Goal: Information Seeking & Learning: Learn about a topic

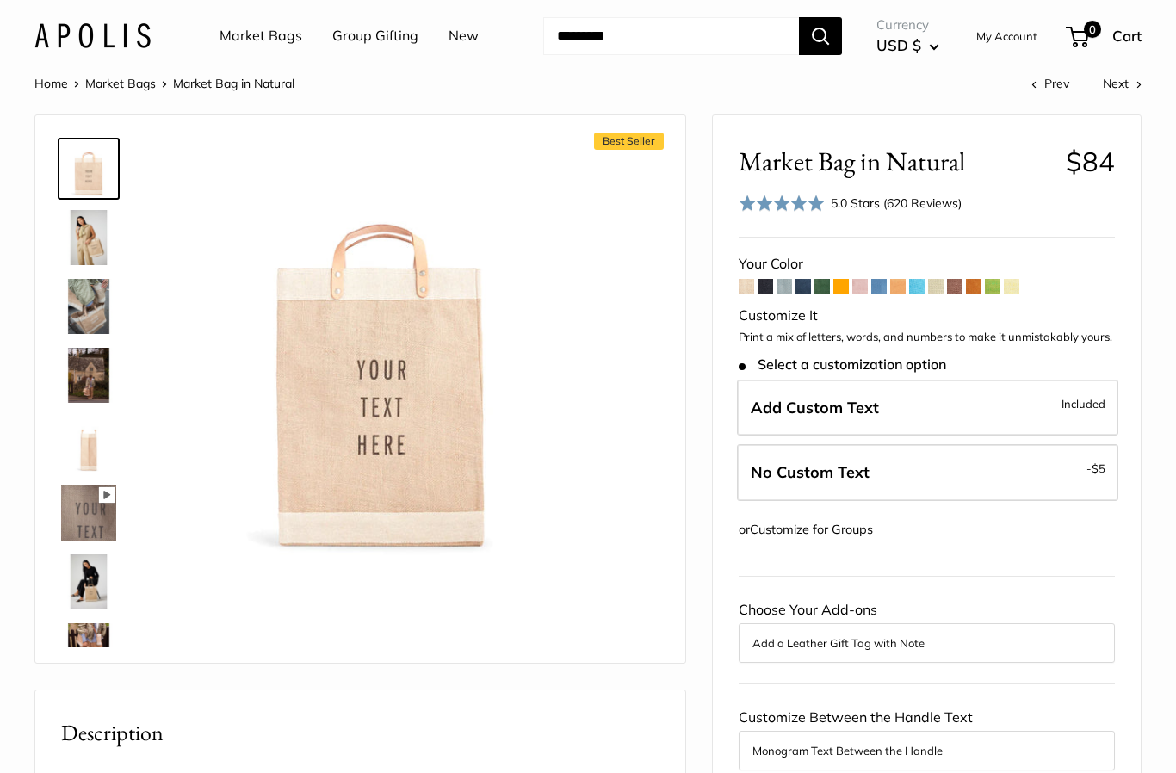
click at [100, 239] on img at bounding box center [88, 237] width 55 height 55
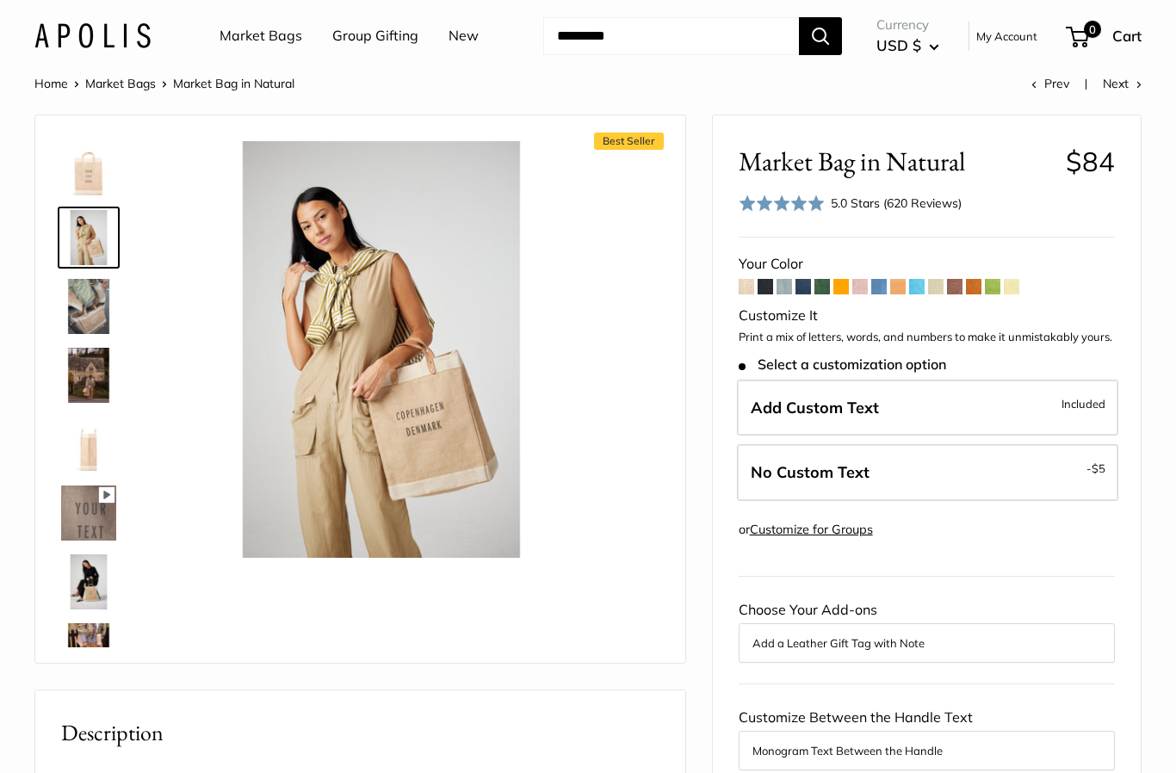
click at [105, 295] on img at bounding box center [88, 306] width 55 height 55
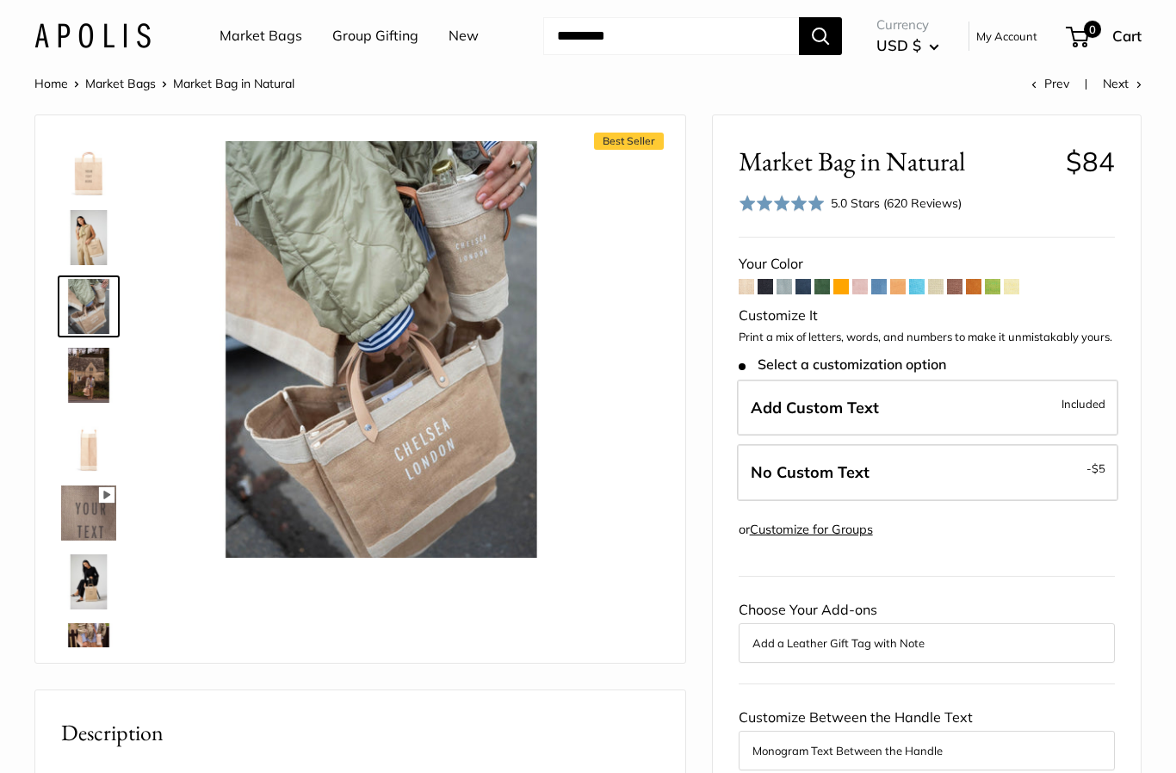
click at [97, 494] on img at bounding box center [88, 513] width 55 height 55
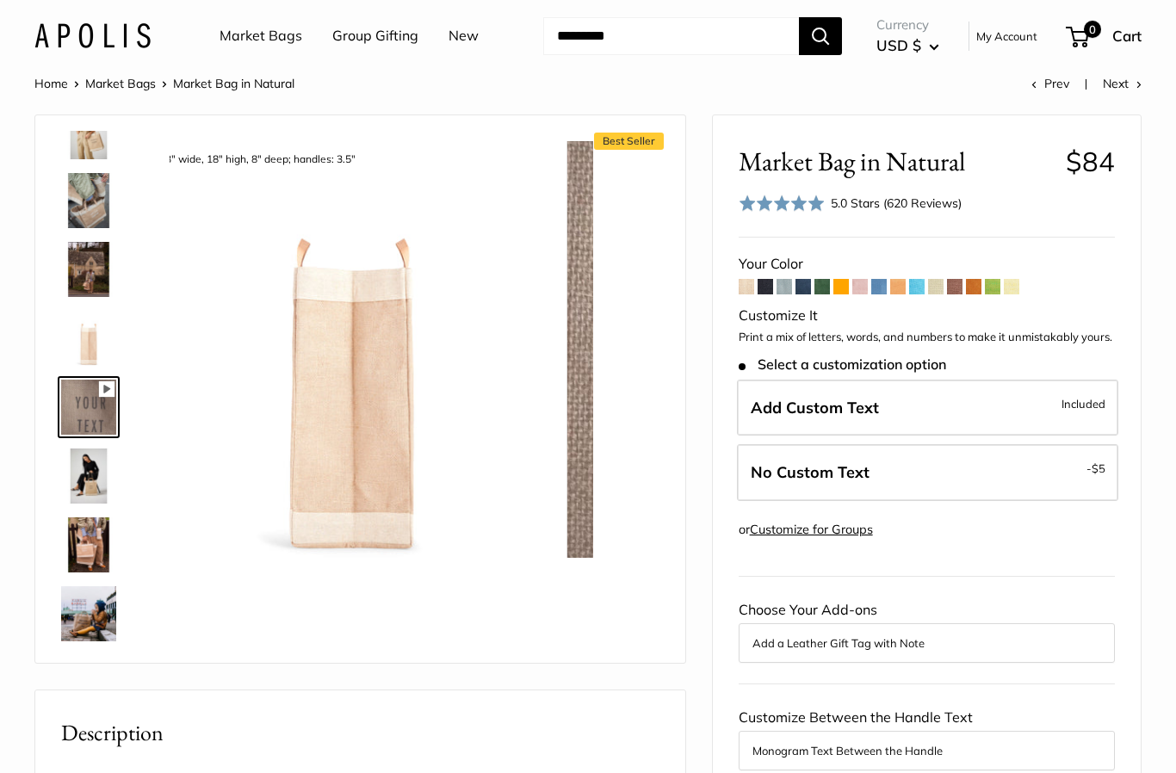
scroll to position [122, 0]
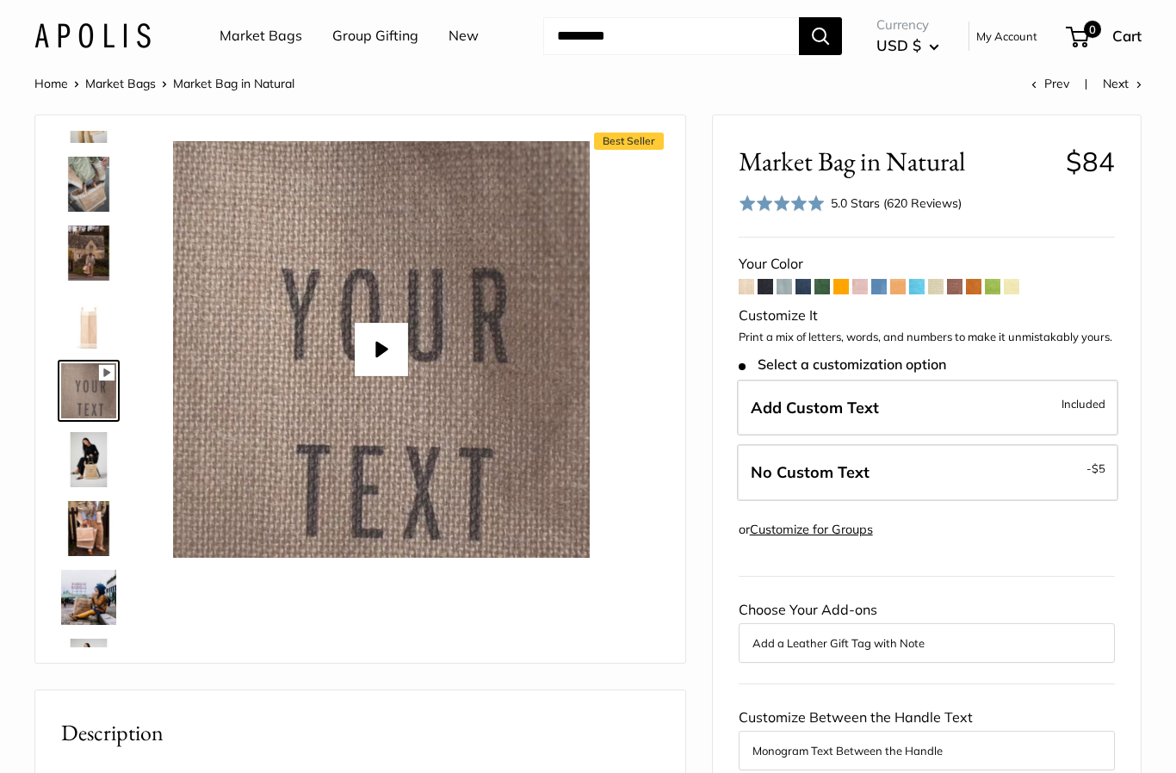
click at [403, 344] on button "Play" at bounding box center [381, 349] width 53 height 53
type input "*"
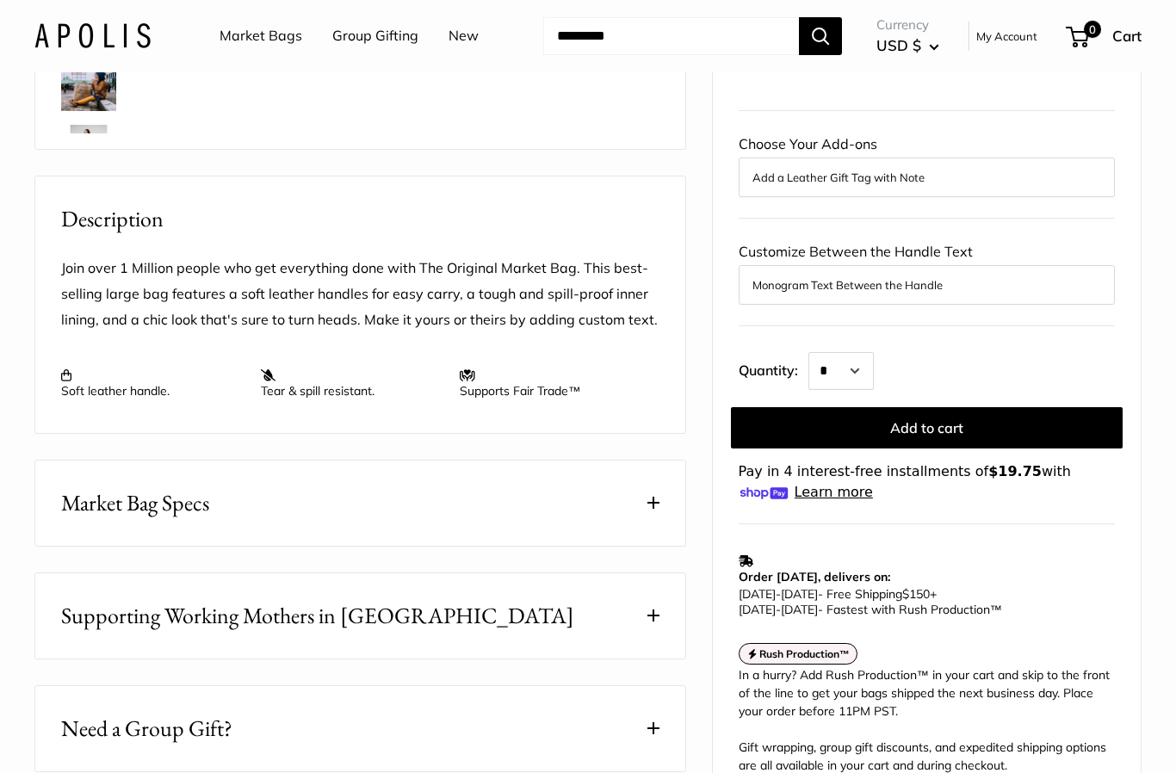
scroll to position [515, 0]
click at [664, 509] on button "Market Bag Specs" at bounding box center [360, 502] width 650 height 85
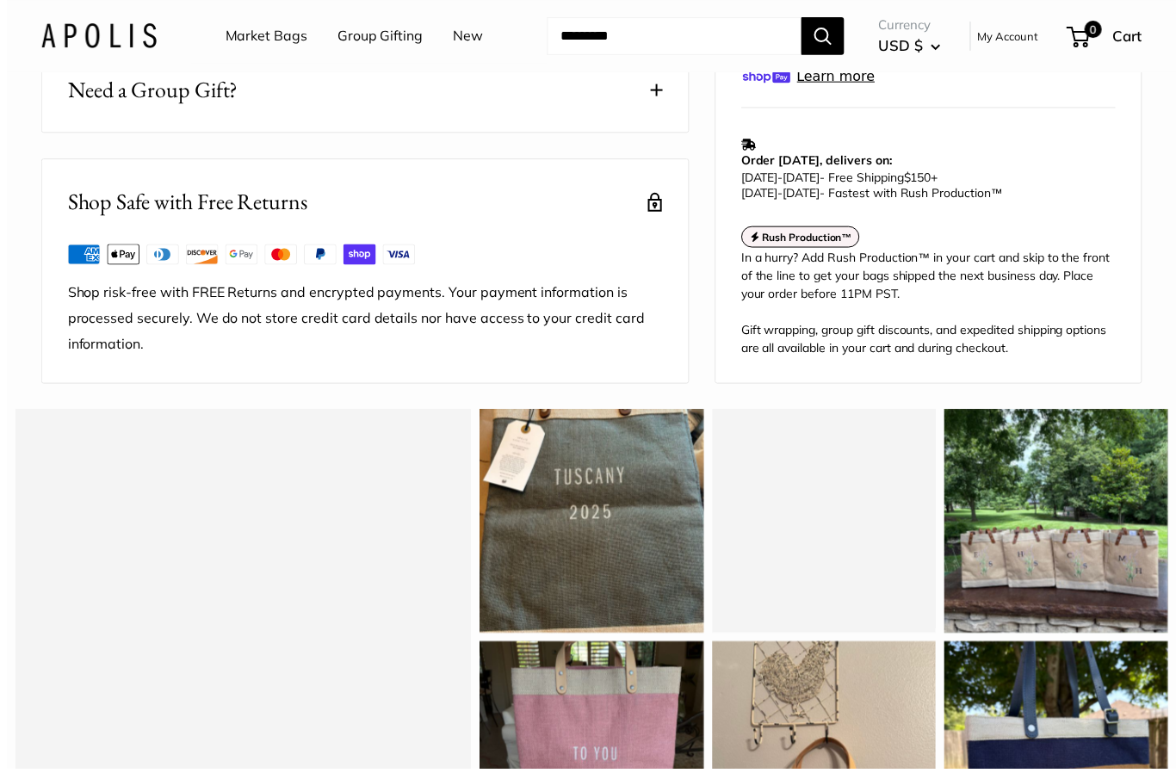
scroll to position [1362, 0]
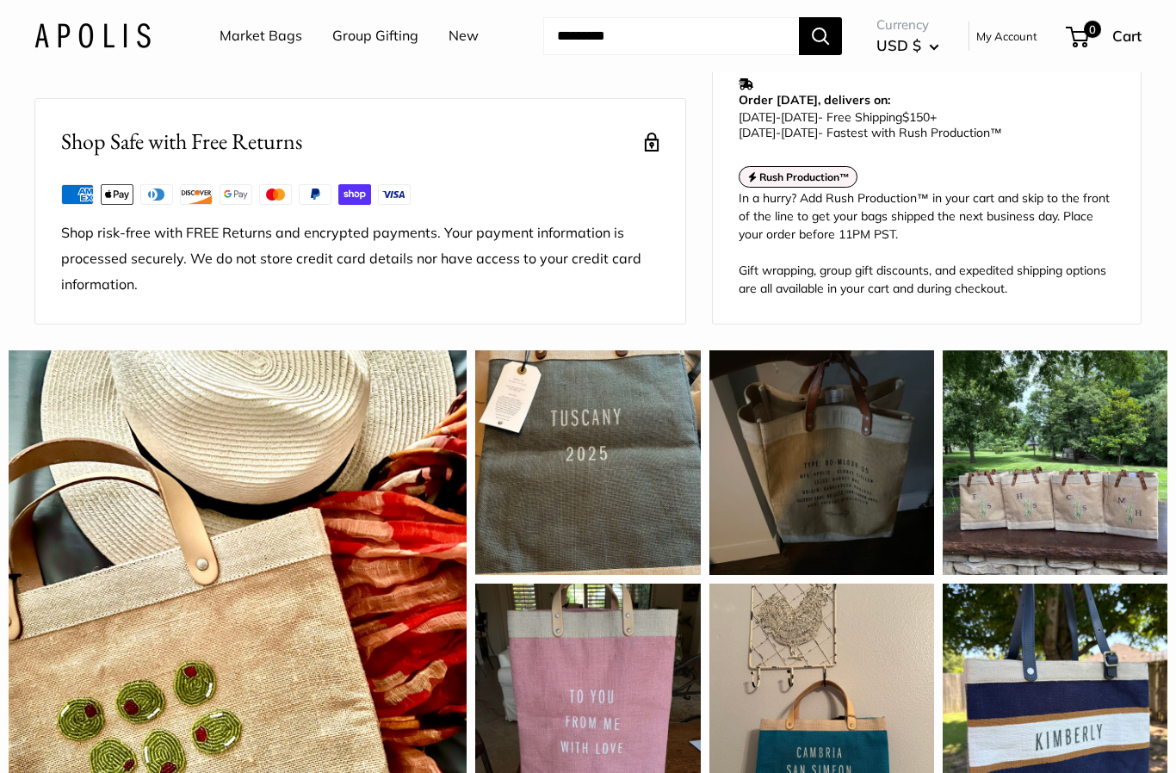
click at [852, 536] on div "I have enjoyed my Apolis Market Totes for over a decade. They are reliable and …" at bounding box center [822, 462] width 225 height 225
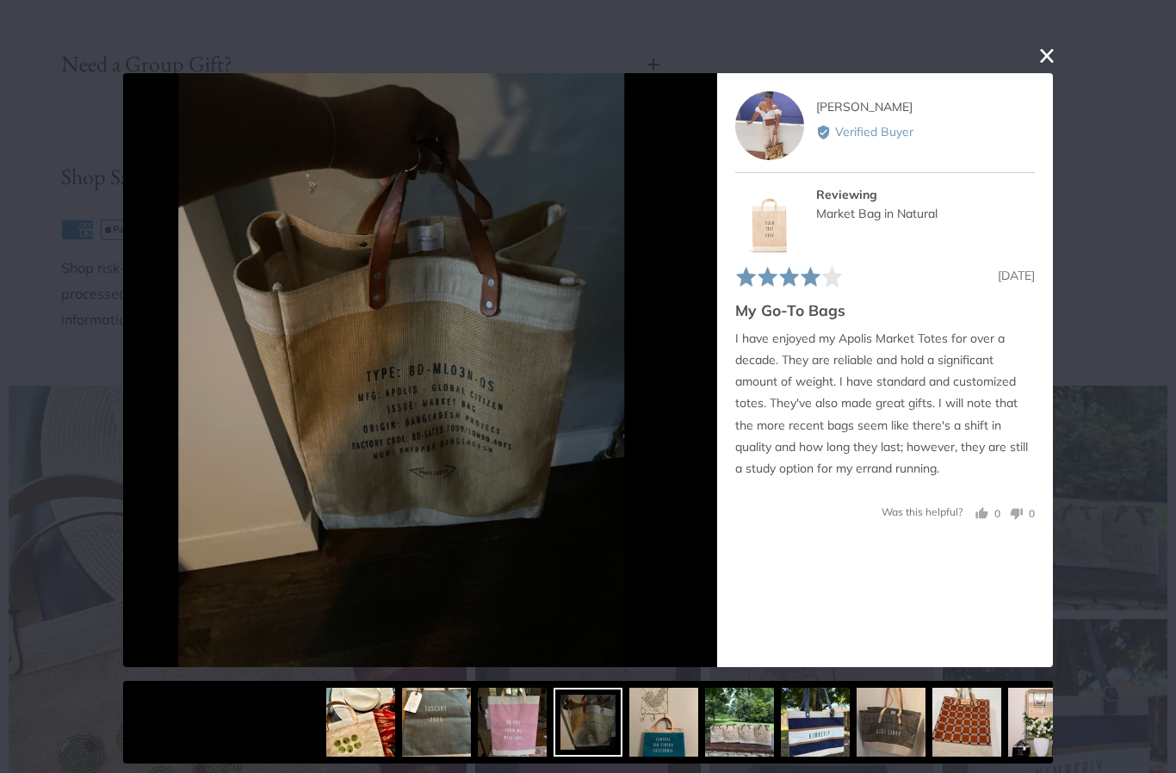
scroll to position [1331, 0]
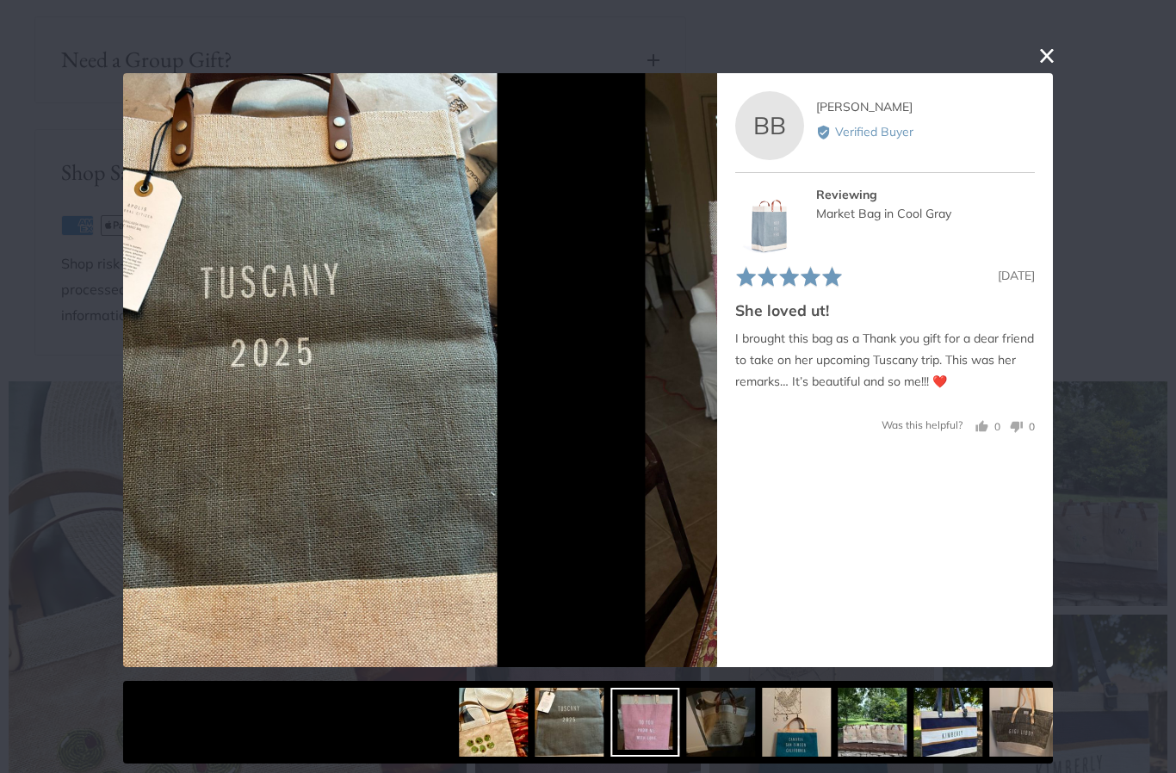
click at [686, 734] on img at bounding box center [720, 722] width 69 height 69
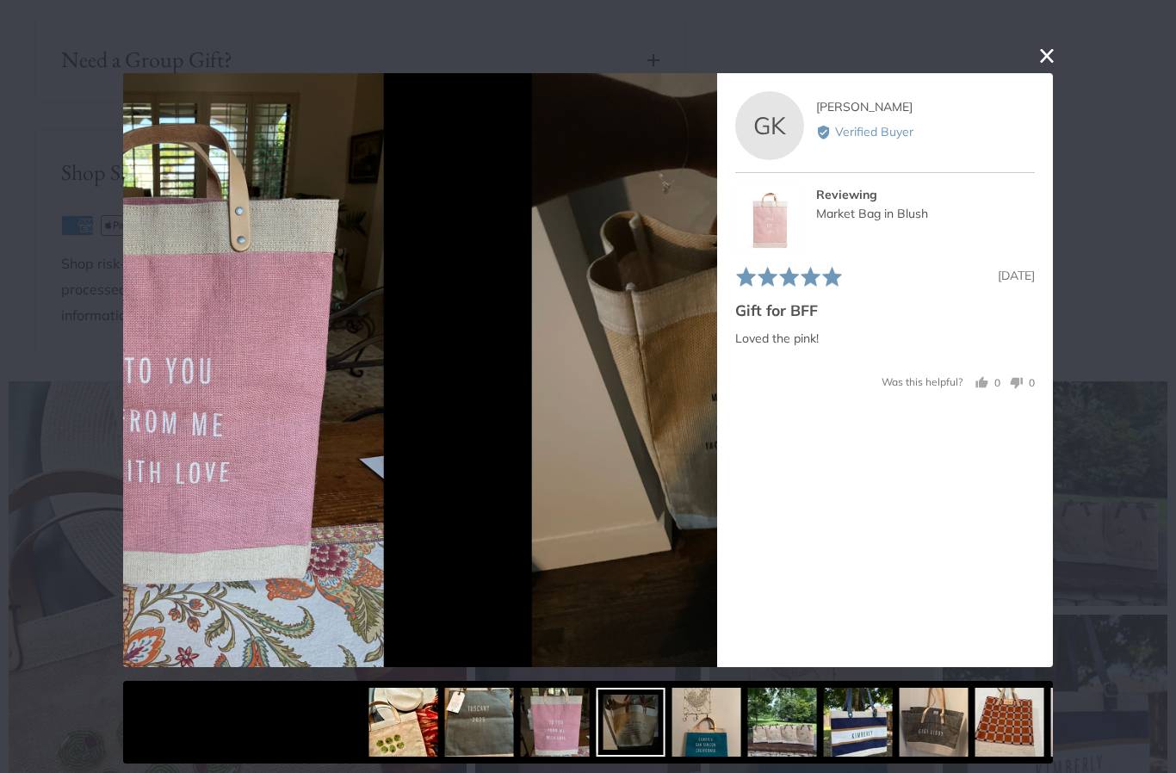
click at [677, 745] on img at bounding box center [707, 722] width 69 height 69
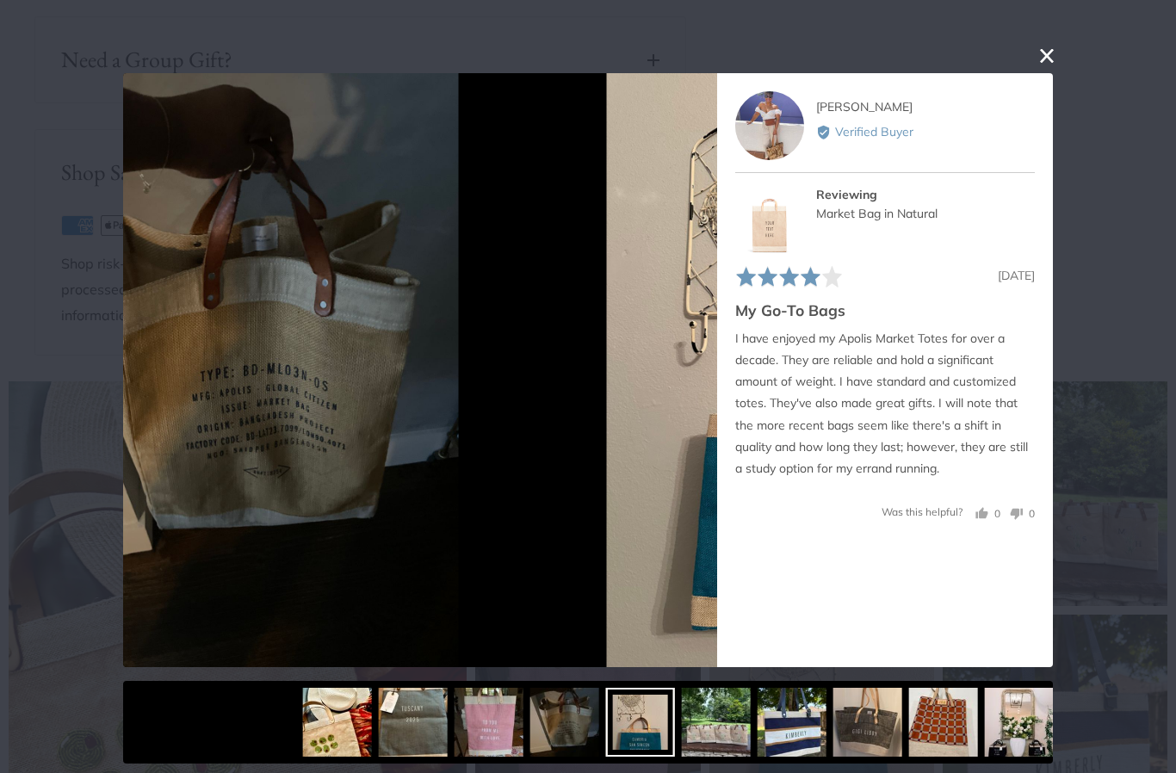
click at [682, 732] on img at bounding box center [716, 722] width 69 height 69
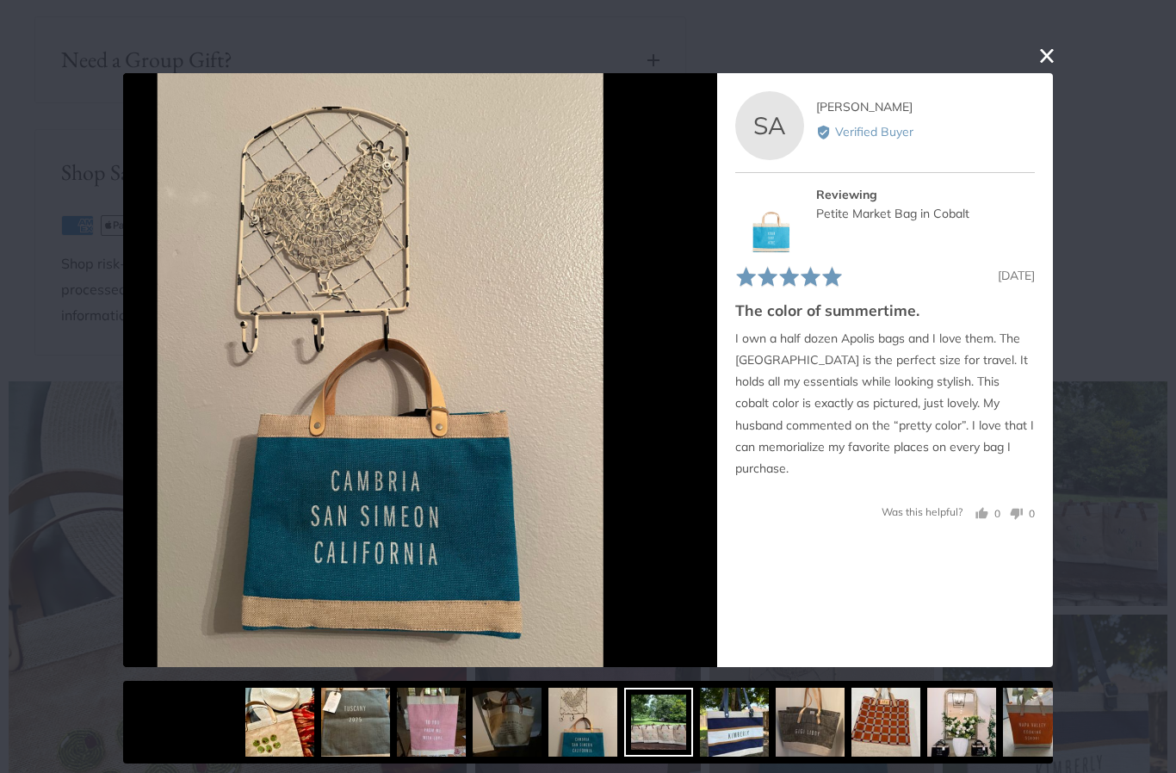
click at [700, 735] on img at bounding box center [734, 722] width 69 height 69
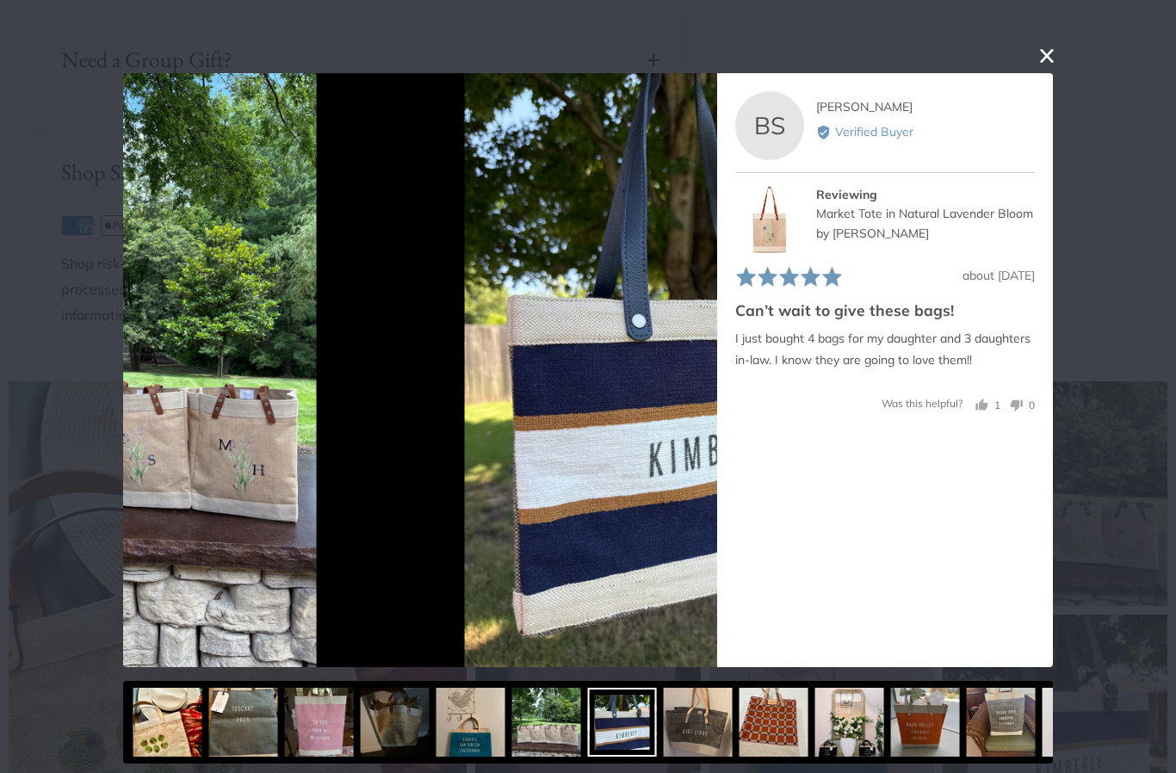
click at [687, 747] on img at bounding box center [698, 722] width 69 height 69
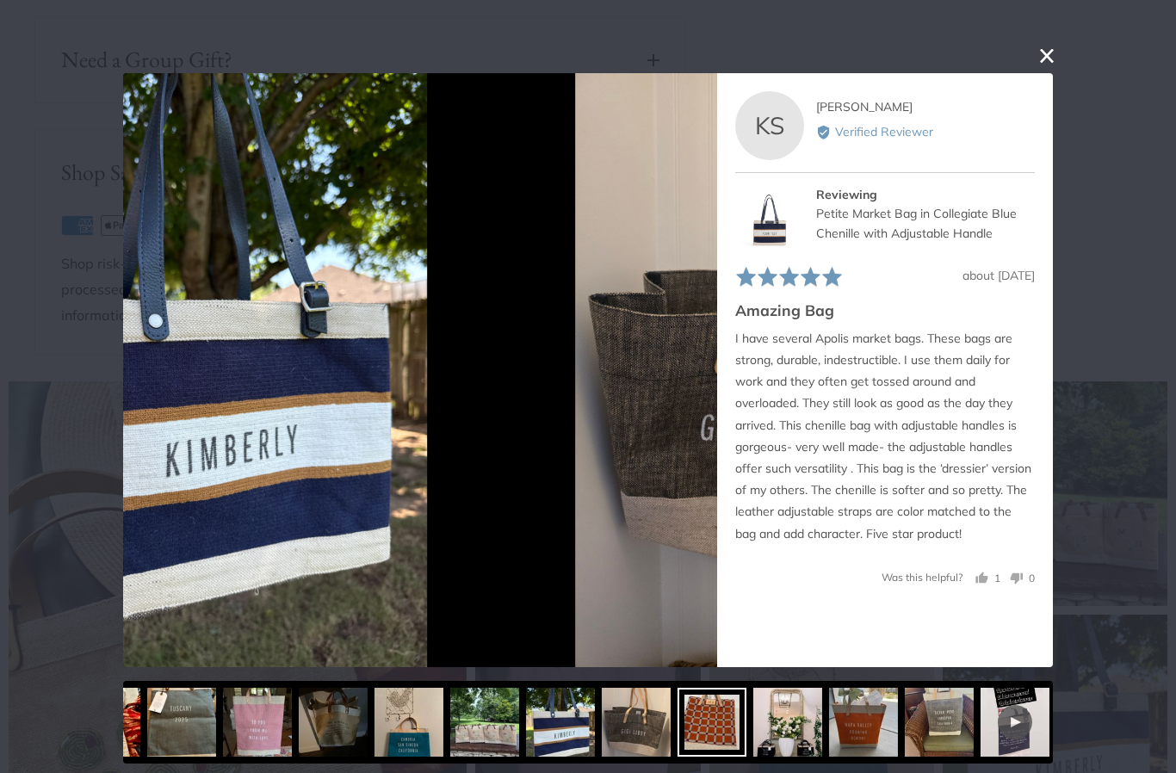
click at [753, 730] on img at bounding box center [787, 722] width 69 height 69
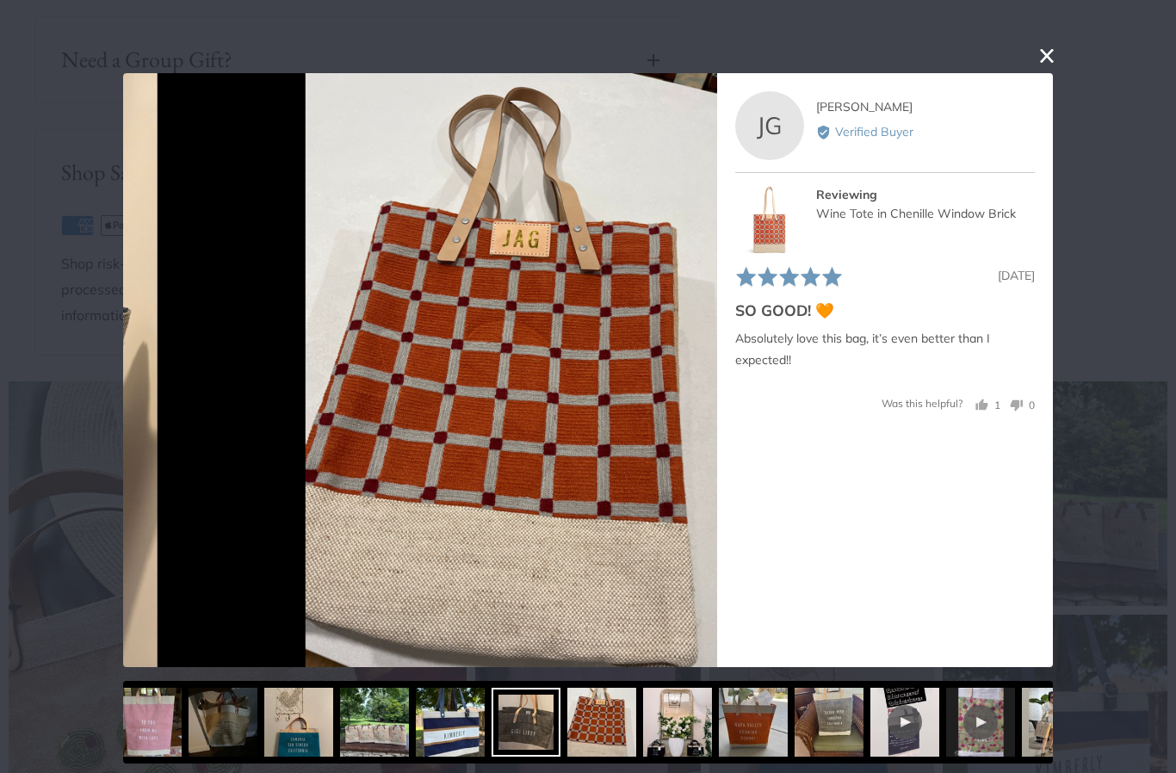
click at [529, 736] on div at bounding box center [526, 722] width 69 height 69
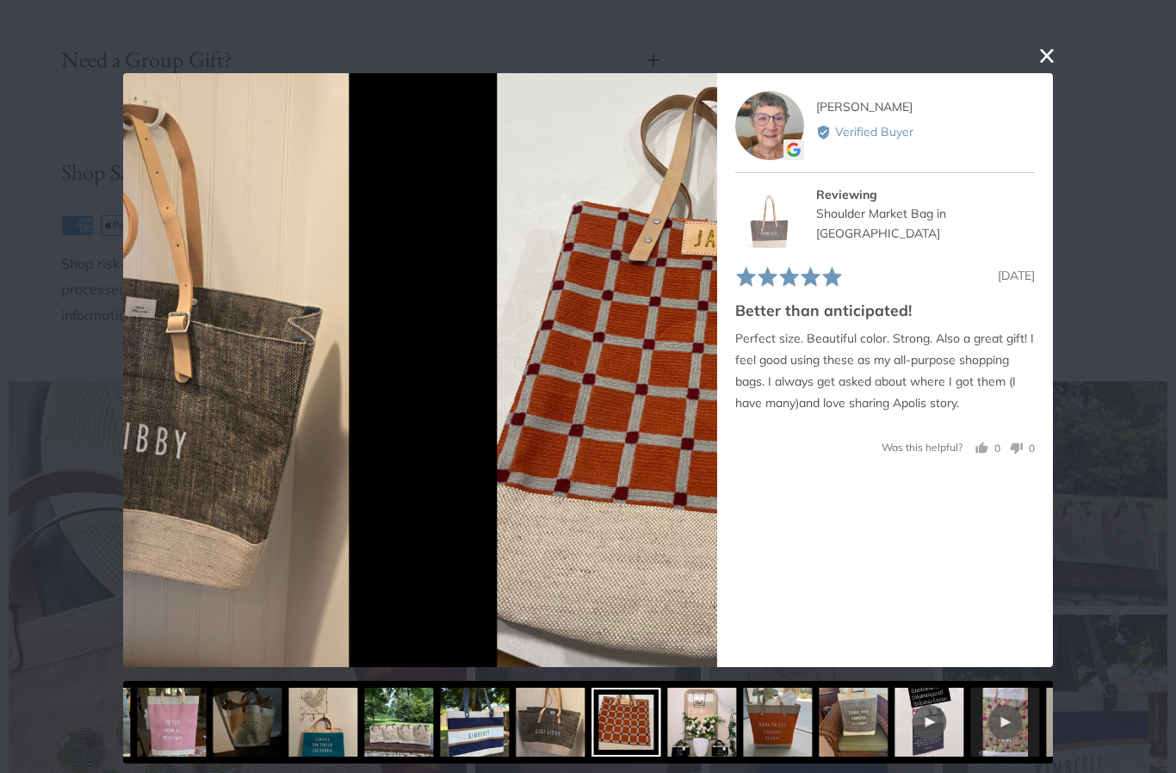
click at [659, 730] on div at bounding box center [447, 722] width 930 height 83
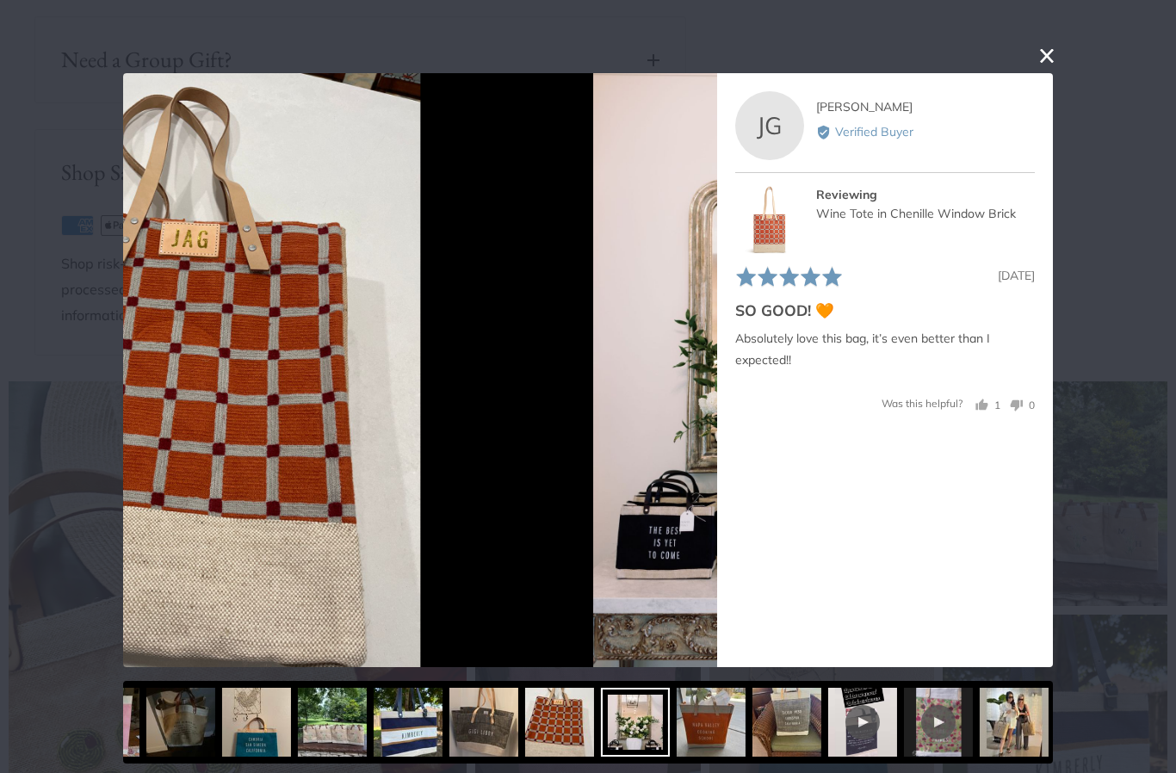
click at [677, 735] on img at bounding box center [711, 722] width 69 height 69
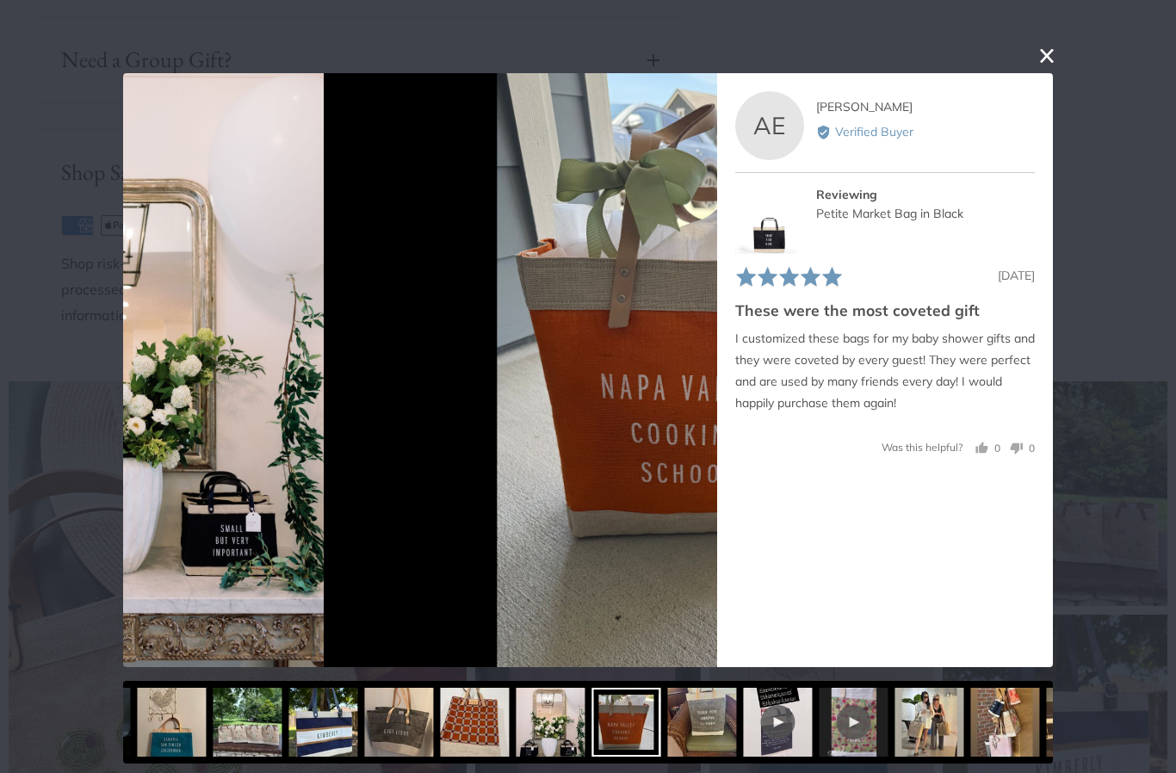
click at [682, 729] on img at bounding box center [701, 722] width 69 height 69
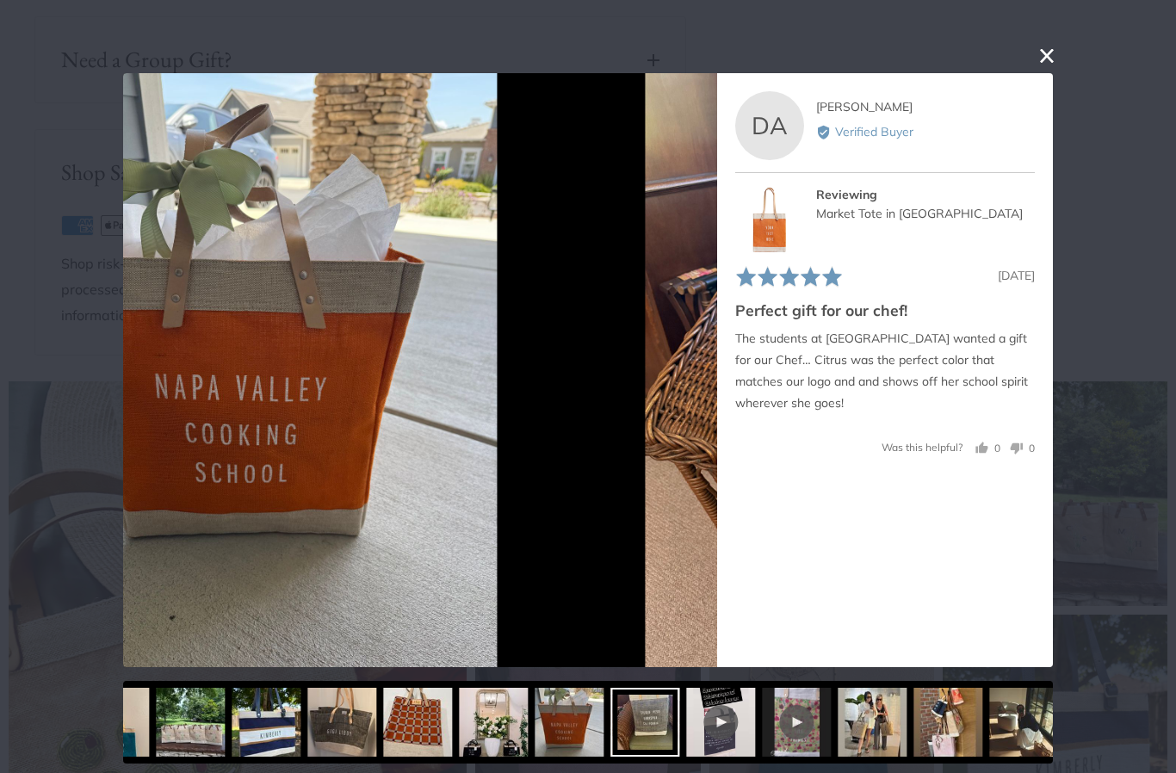
click at [686, 733] on div at bounding box center [720, 722] width 69 height 69
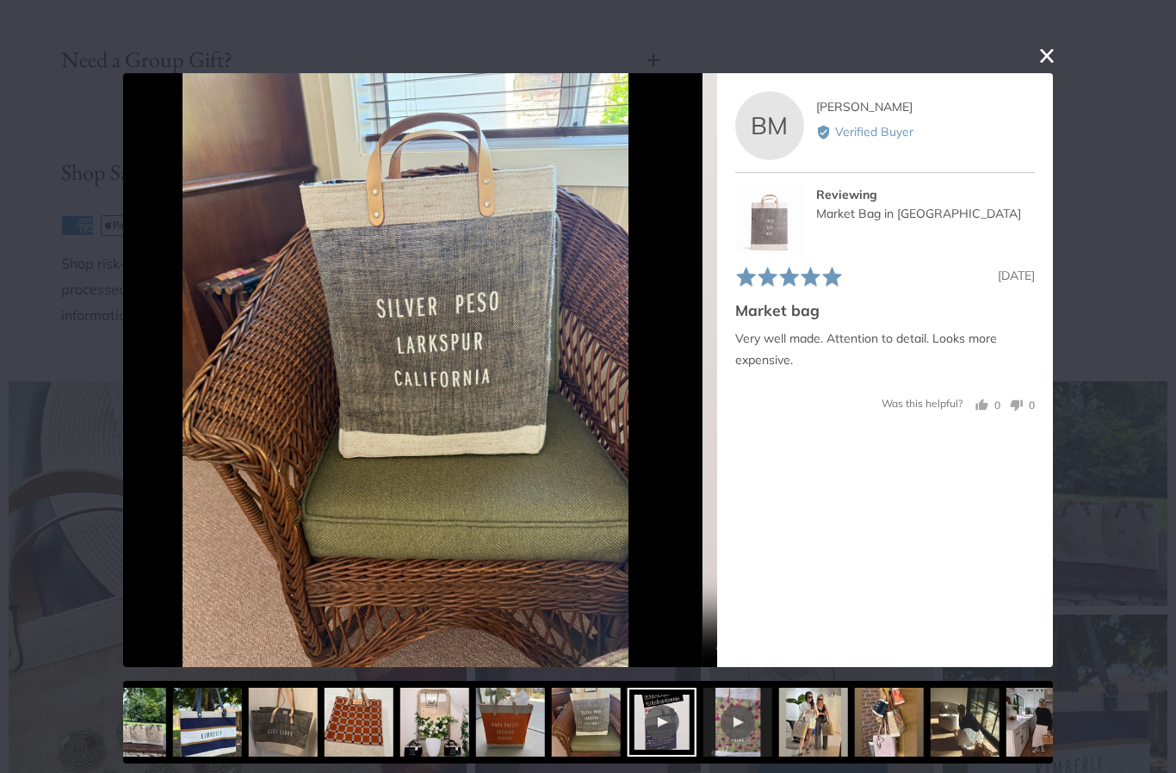
click at [704, 734] on div at bounding box center [738, 722] width 69 height 69
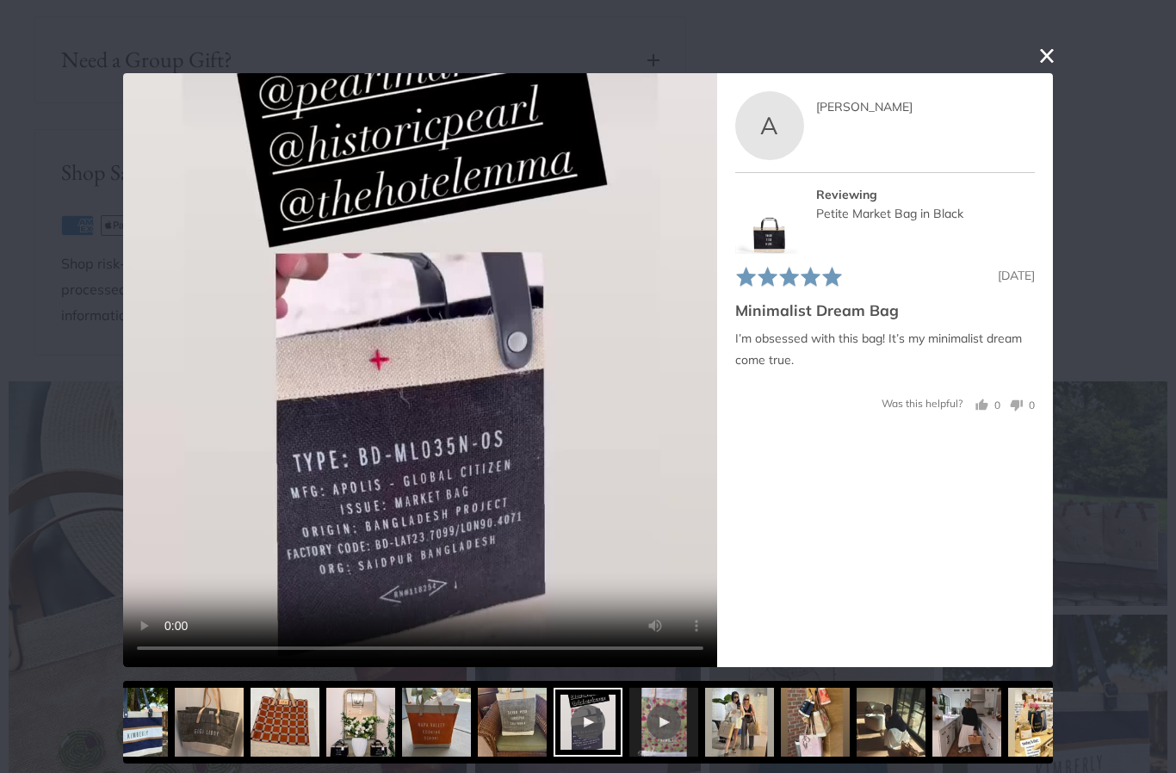
click at [705, 738] on img at bounding box center [739, 722] width 69 height 69
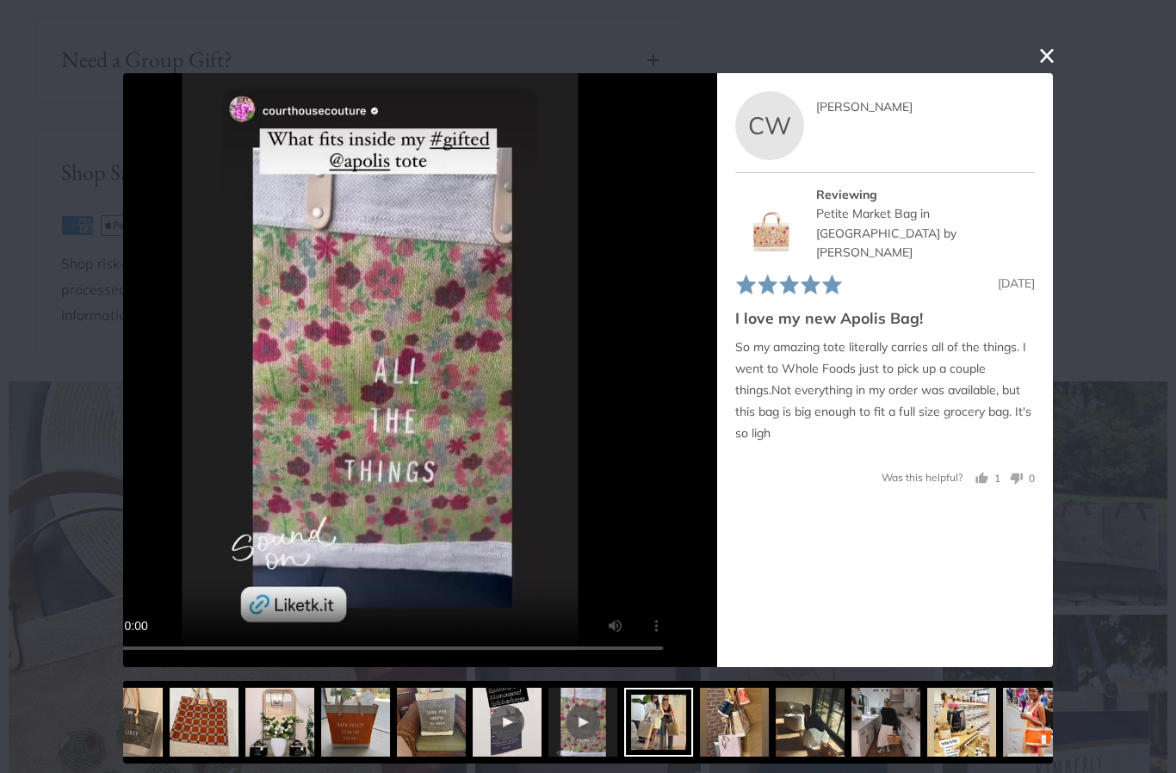
click at [700, 735] on img at bounding box center [734, 722] width 69 height 69
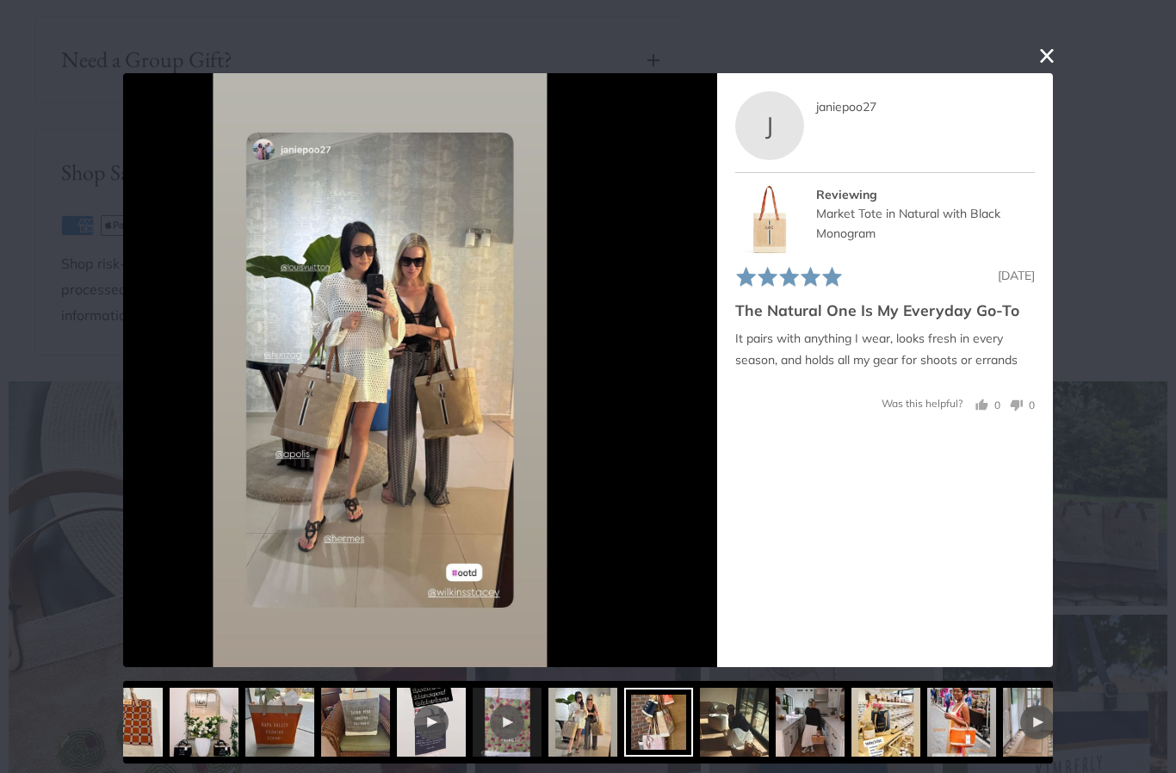
click at [700, 739] on img at bounding box center [734, 722] width 69 height 69
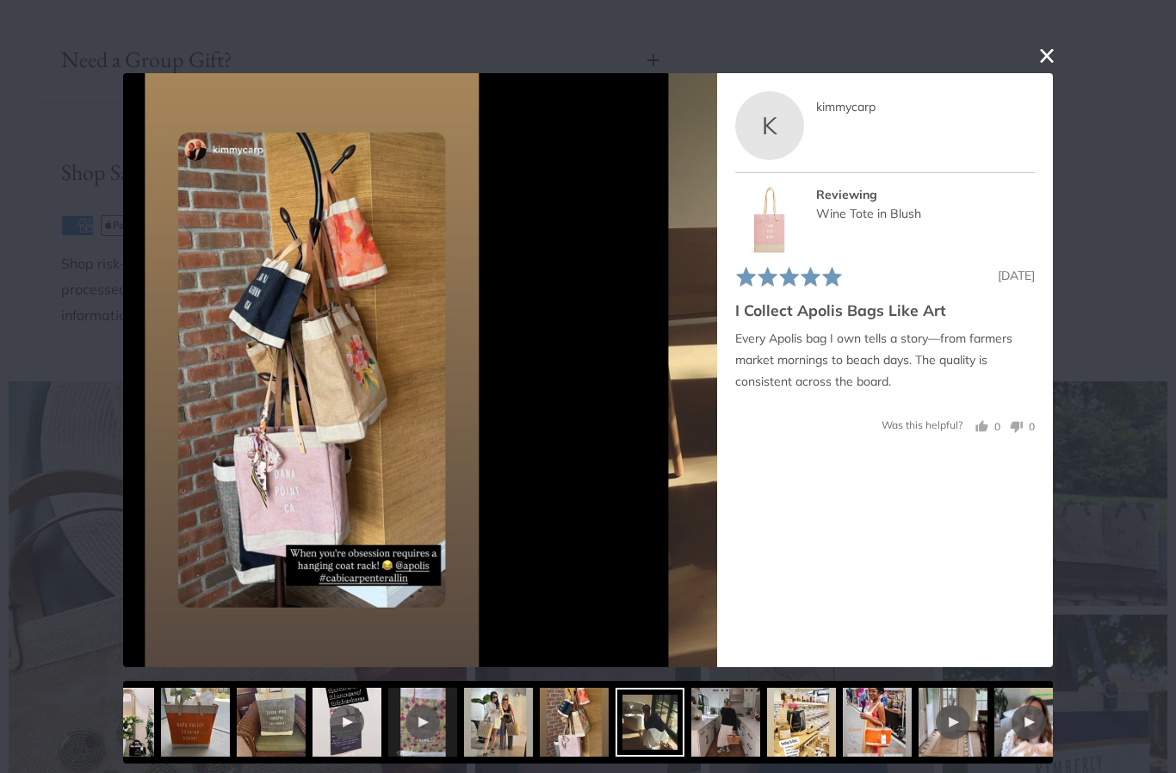
click at [691, 730] on img at bounding box center [725, 722] width 69 height 69
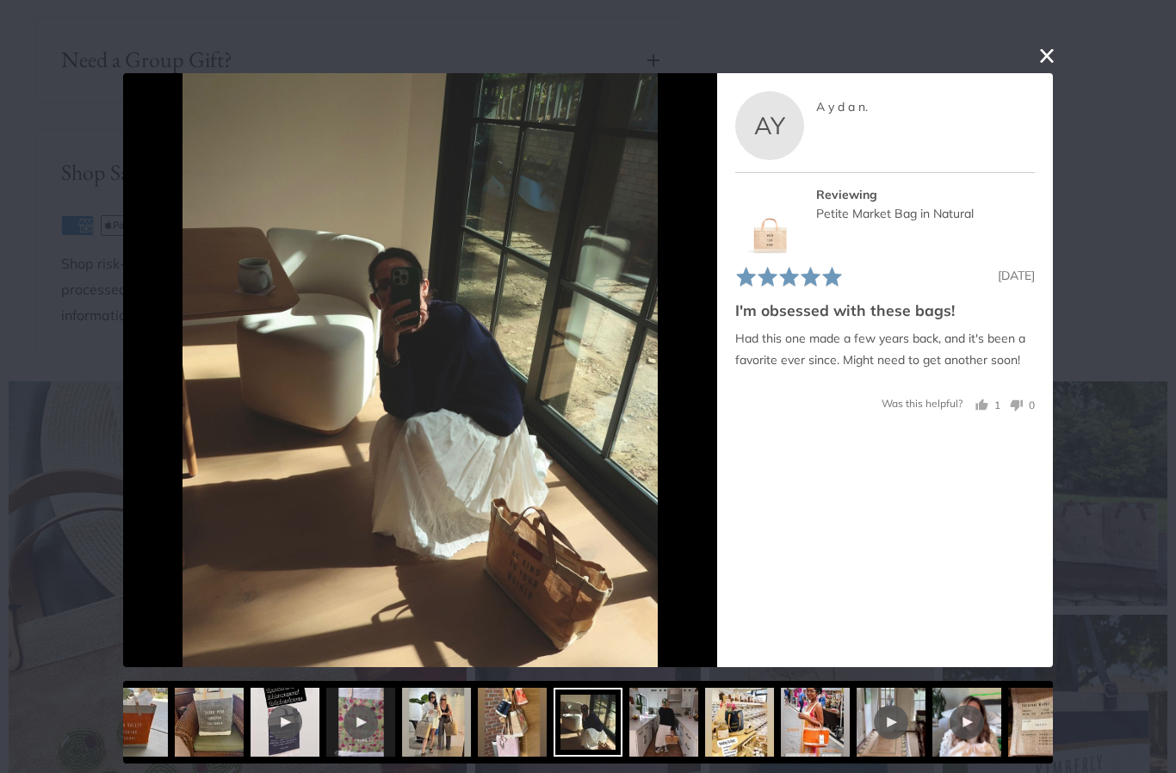
click at [705, 732] on img at bounding box center [739, 722] width 69 height 69
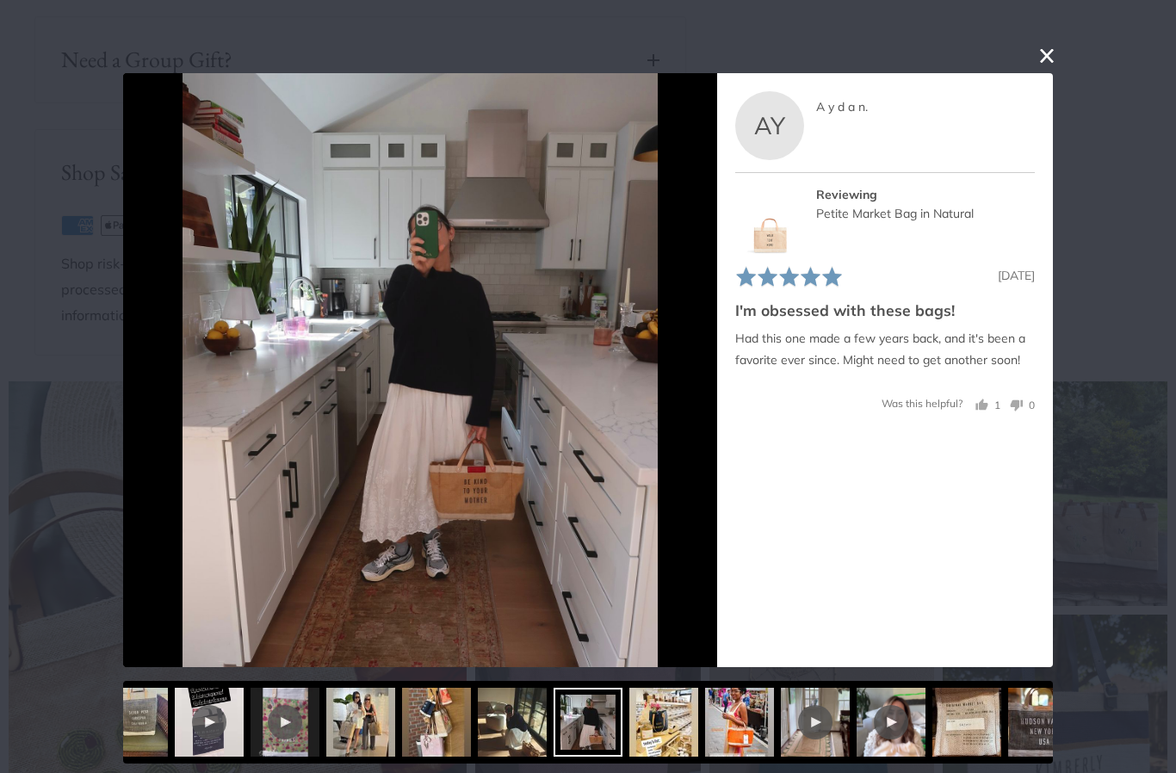
click at [798, 724] on div at bounding box center [815, 722] width 34 height 34
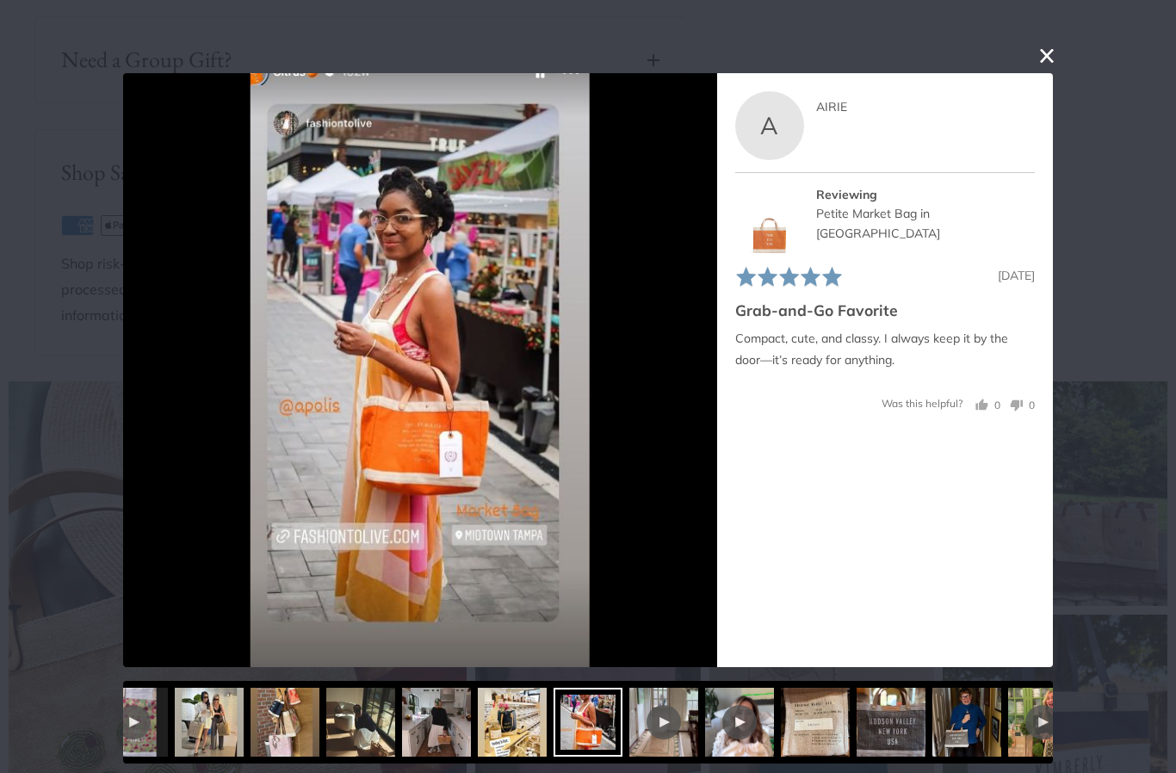
click at [705, 733] on div at bounding box center [739, 722] width 69 height 69
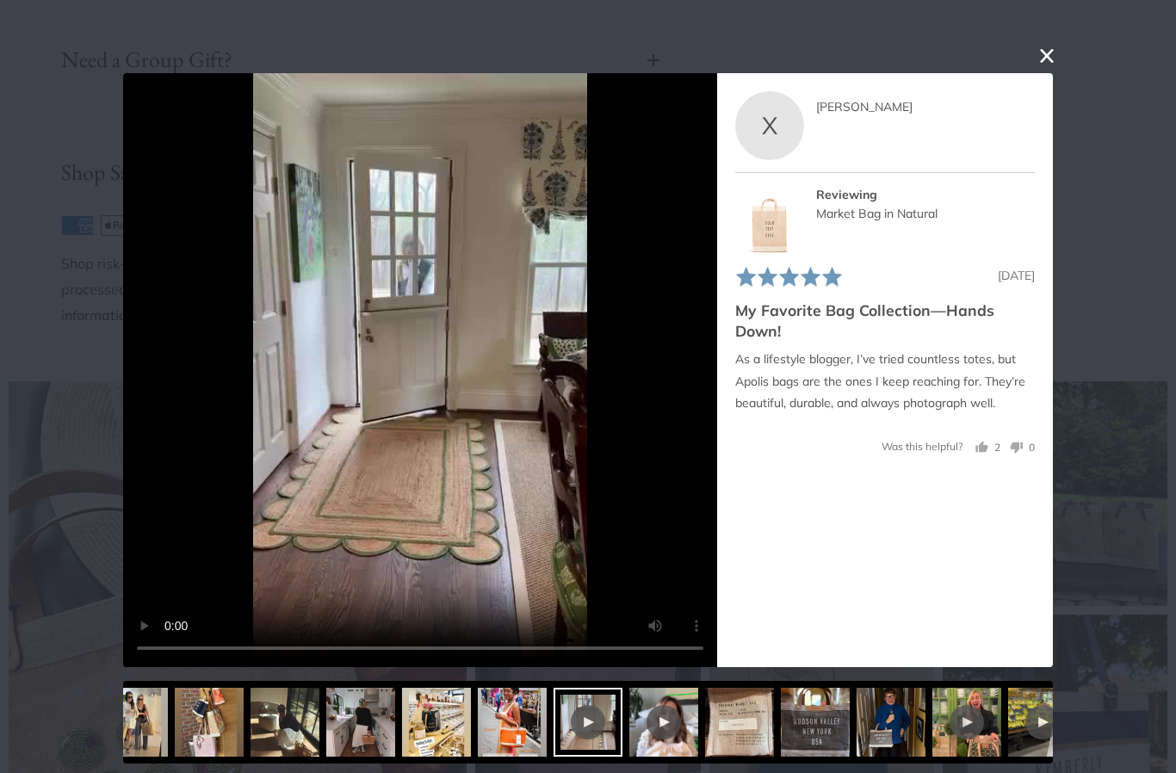
click at [1047, 50] on button "close this modal window" at bounding box center [1047, 56] width 21 height 21
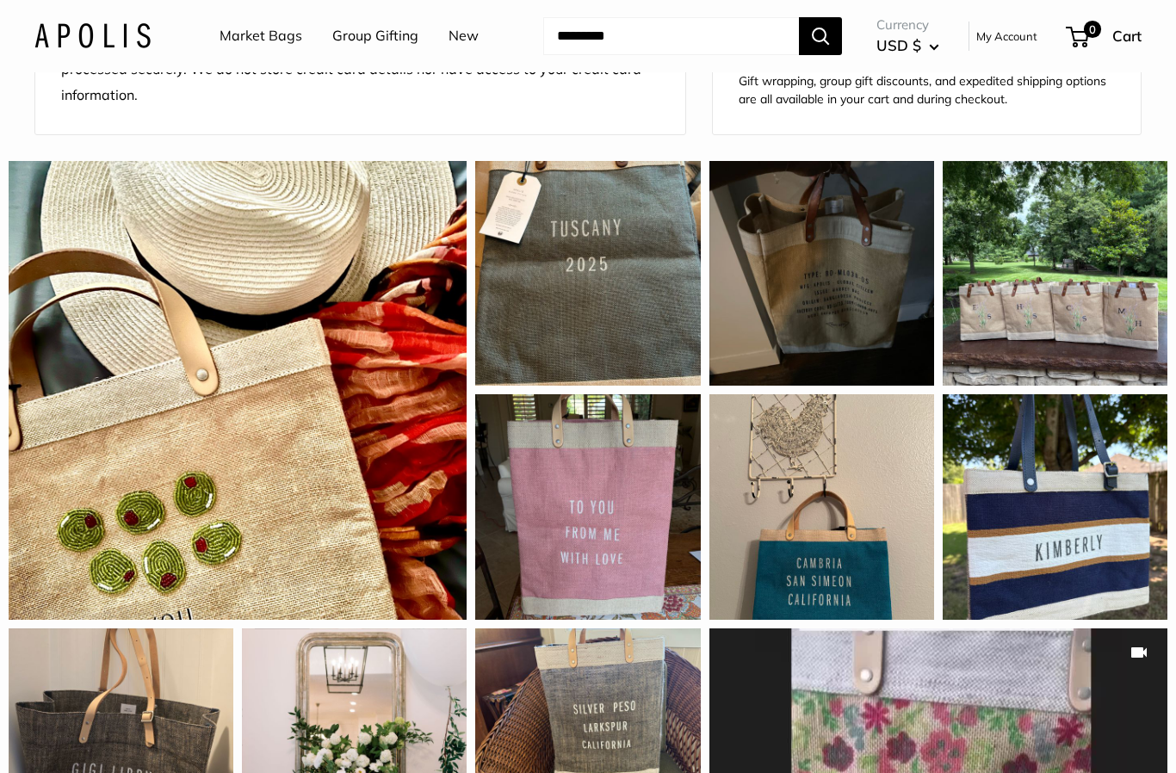
scroll to position [1509, 0]
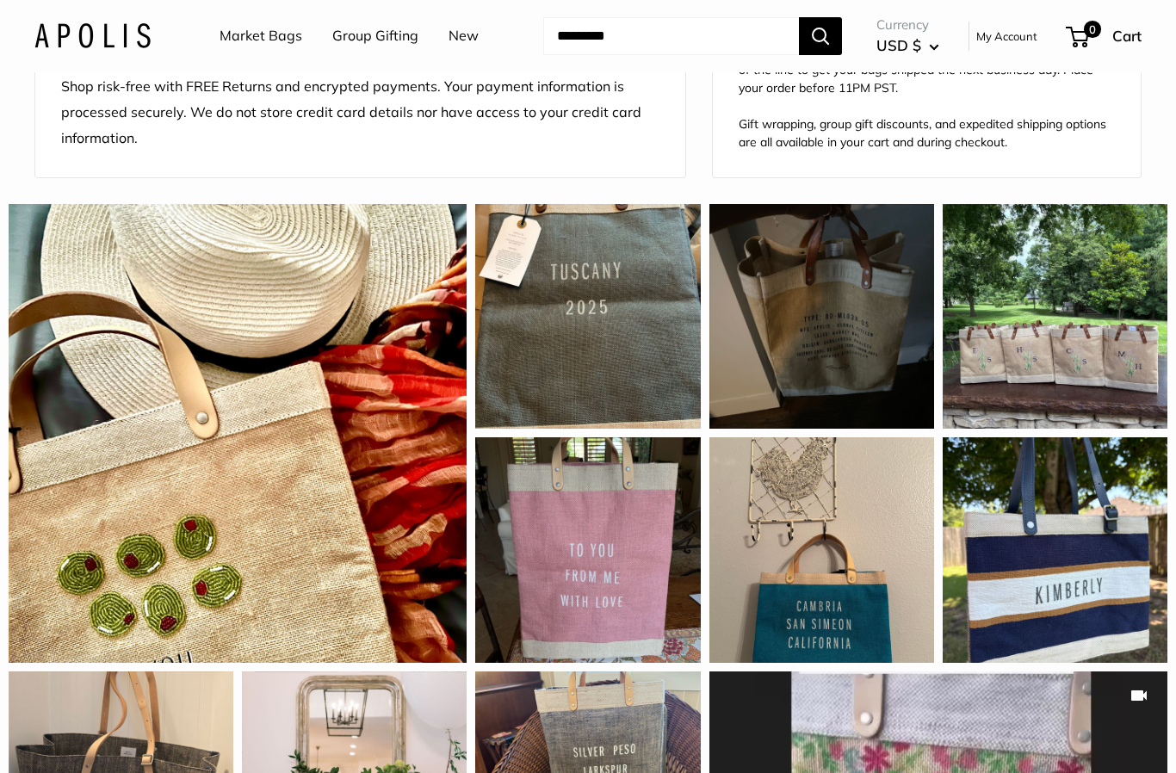
click at [1069, 389] on div "I just bought 4 bags for my daughter and 3 daughters in-law. I know they are go…" at bounding box center [1055, 316] width 225 height 225
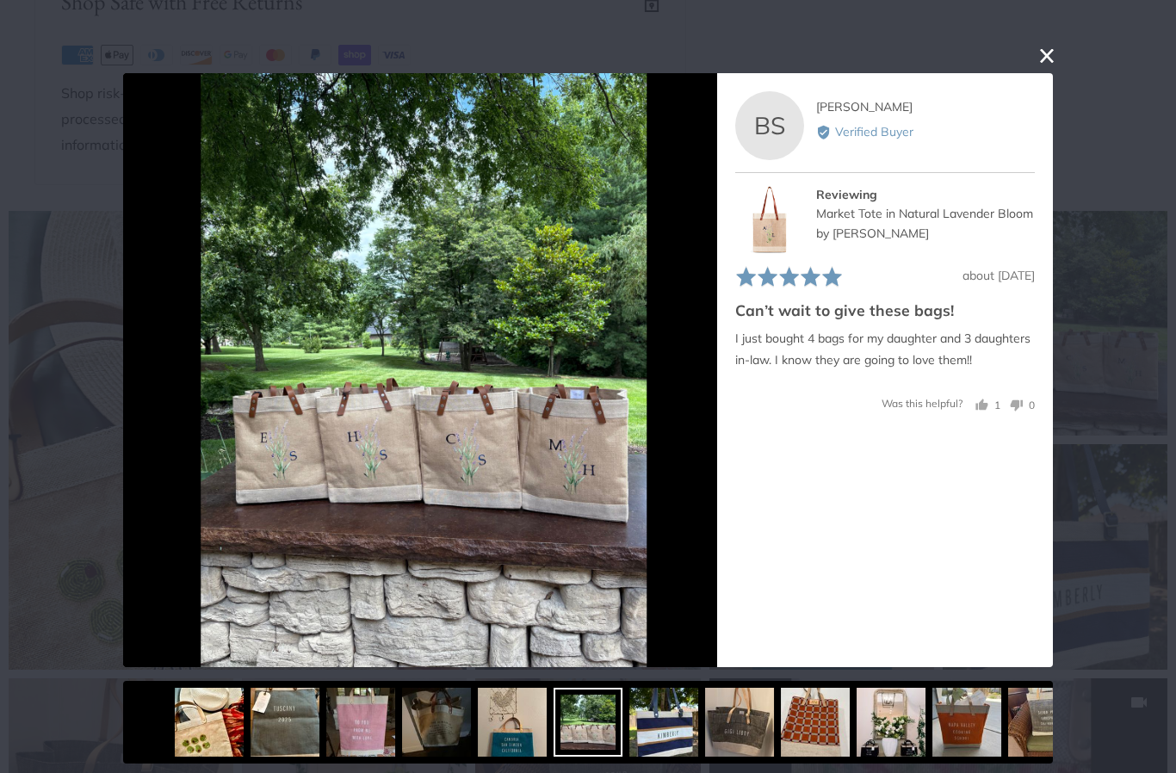
scroll to position [1500, 0]
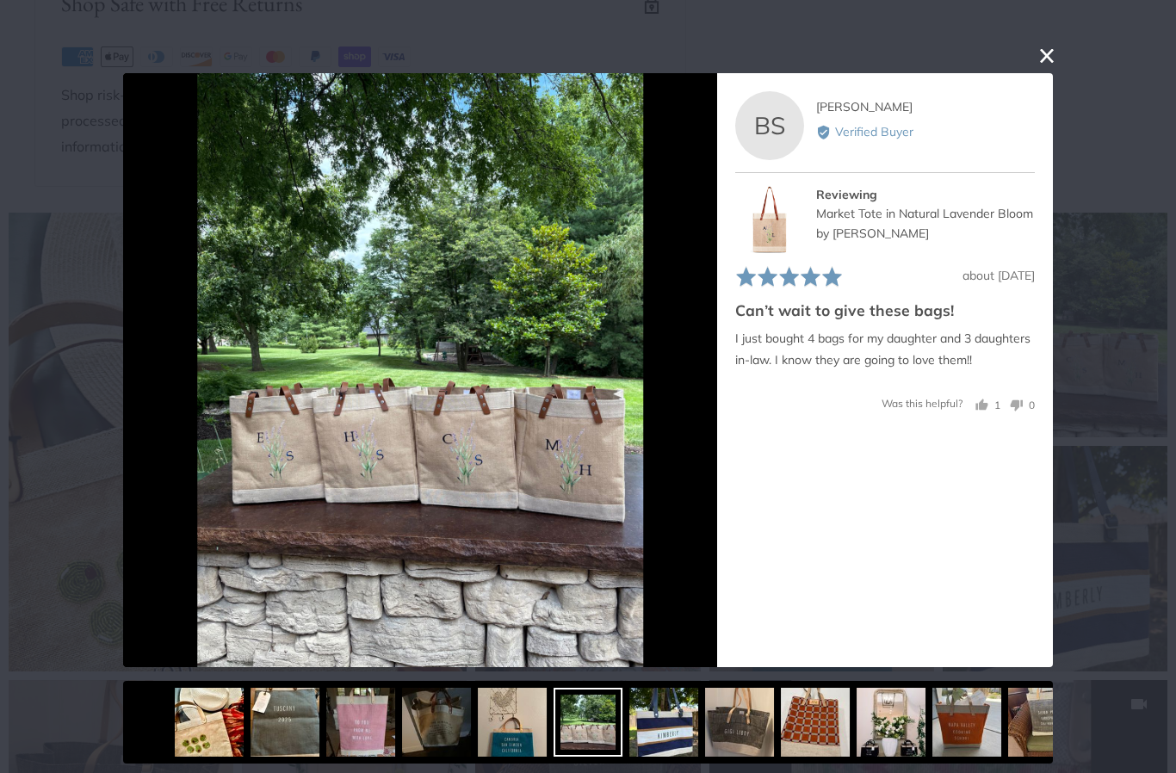
click at [597, 533] on img at bounding box center [420, 370] width 446 height 594
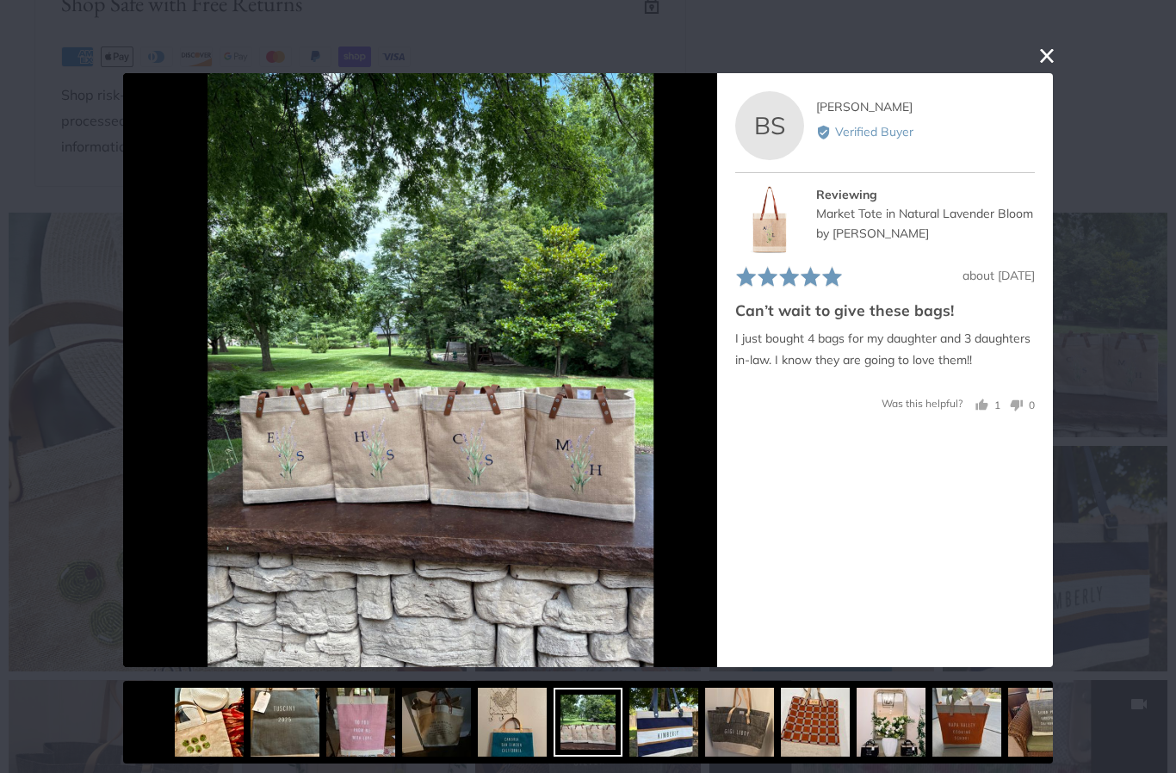
click at [567, 451] on img at bounding box center [431, 370] width 446 height 594
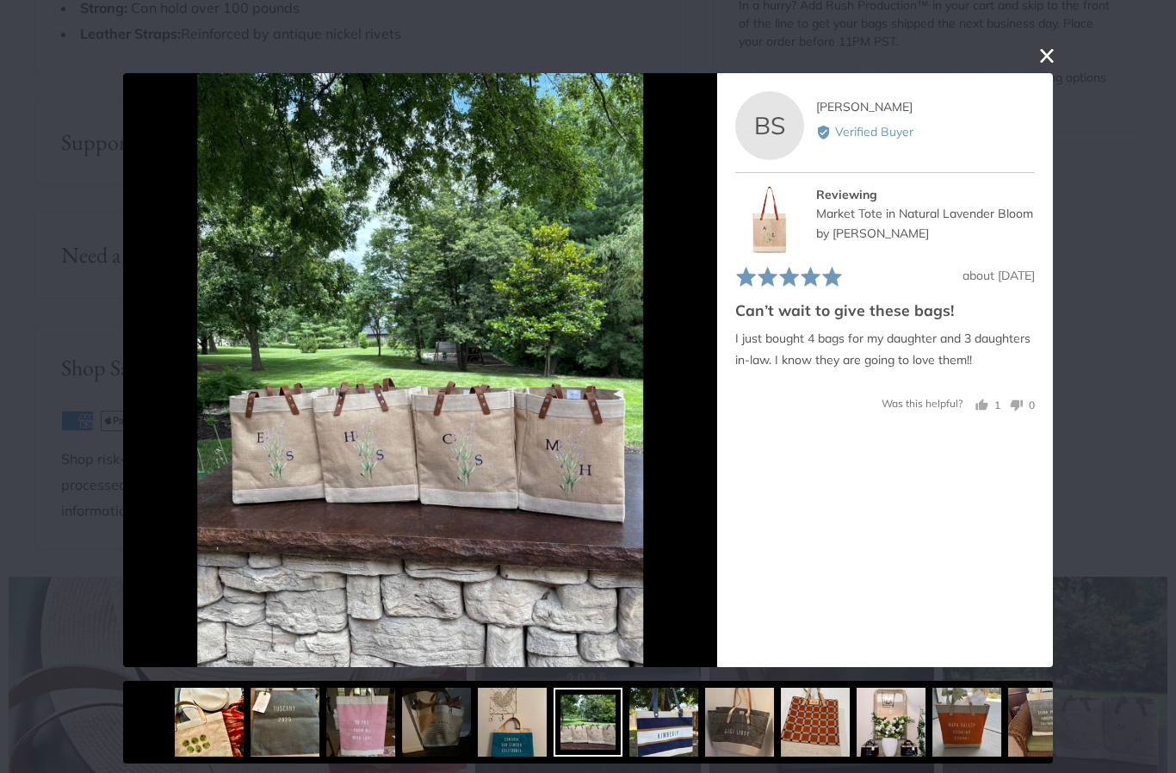
scroll to position [1134, 0]
click at [1049, 58] on button "close this modal window" at bounding box center [1047, 56] width 21 height 21
